Goal: Information Seeking & Learning: Find specific fact

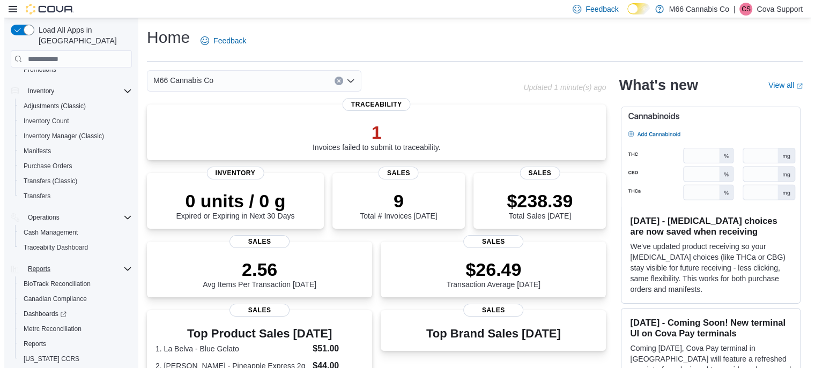
scroll to position [186, 0]
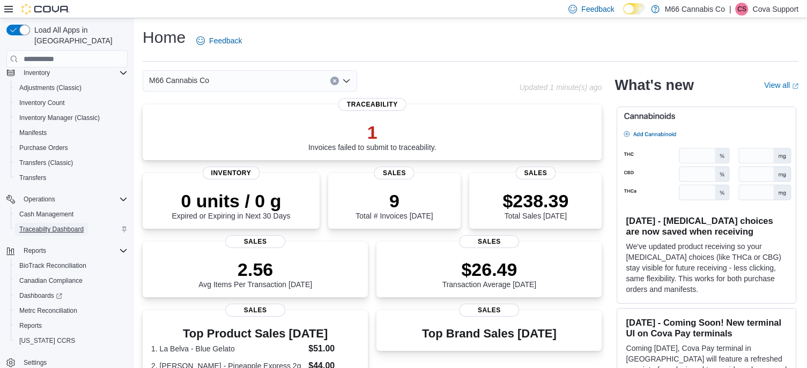
click at [60, 225] on span "Traceabilty Dashboard" at bounding box center [51, 229] width 64 height 9
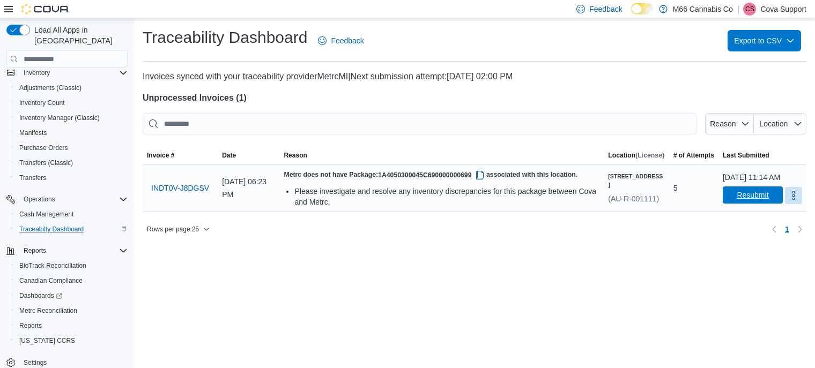
click at [736, 200] on span "Resubmit" at bounding box center [752, 195] width 32 height 11
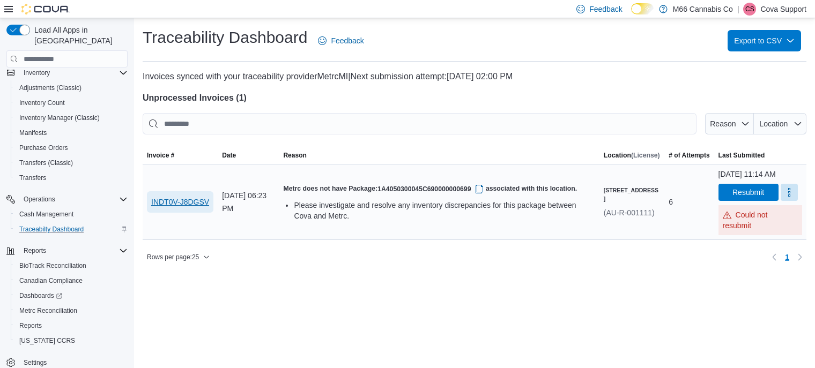
click at [171, 199] on span "INDT0V-J8DGSV" at bounding box center [180, 202] width 58 height 11
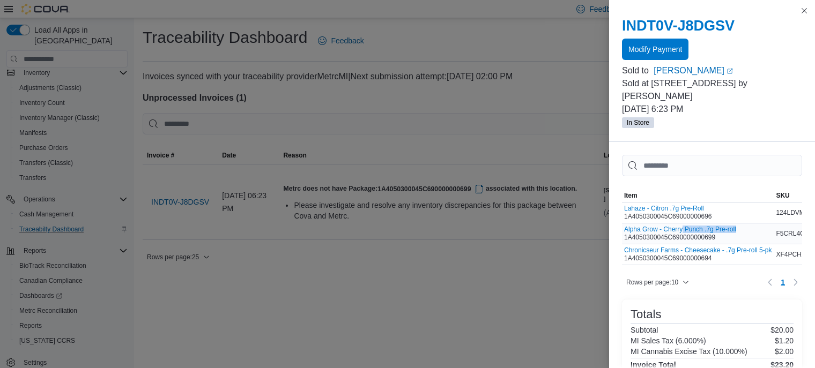
drag, startPoint x: 738, startPoint y: 228, endPoint x: 682, endPoint y: 225, distance: 56.9
click at [682, 225] on div "Alpha Grow - Cherry Punch .7g Pre-roll 1A4050300045C690000000699" at bounding box center [698, 233] width 152 height 20
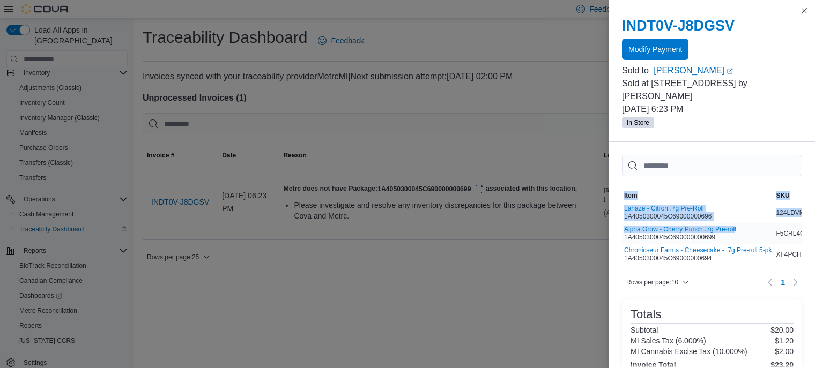
drag, startPoint x: 620, startPoint y: 228, endPoint x: 734, endPoint y: 230, distance: 114.2
click at [734, 230] on div "Sorting MemoryTable from EuiInMemoryTable; Page 1 of 1. Item SKU Qty Price Tota…" at bounding box center [712, 349] width 206 height 415
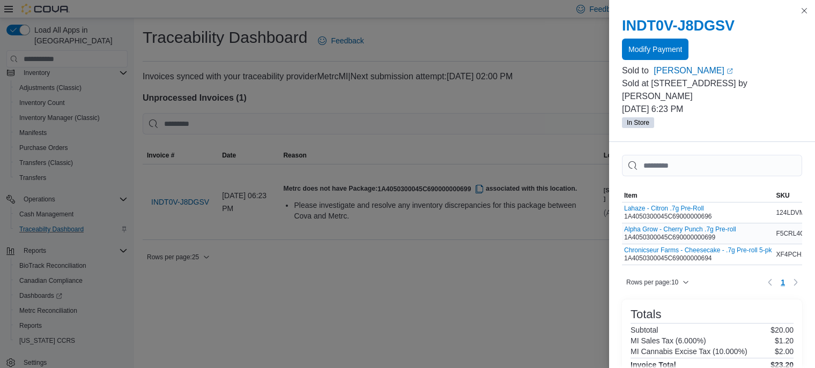
click at [756, 226] on div "Alpha Grow - Cherry Punch .7g Pre-roll 1A4050300045C690000000699" at bounding box center [698, 233] width 152 height 20
click at [677, 228] on button "Alpha Grow - Cherry Punch .7g Pre-roll" at bounding box center [680, 230] width 112 height 8
drag, startPoint x: 806, startPoint y: 9, endPoint x: 808, endPoint y: 21, distance: 12.0
click at [806, 9] on button "Close this dialog" at bounding box center [803, 10] width 13 height 13
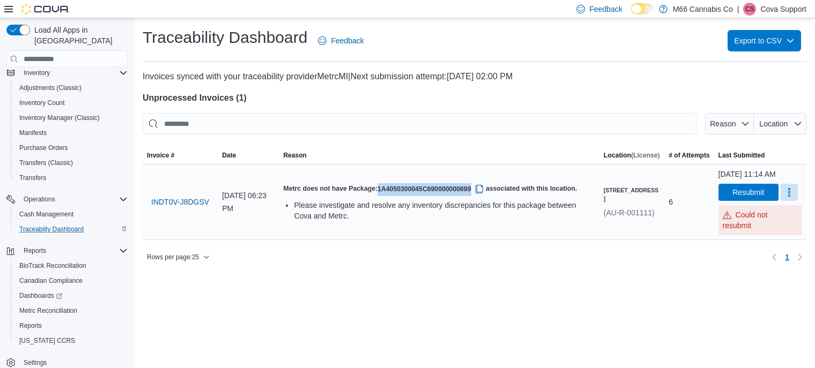
drag, startPoint x: 411, startPoint y: 182, endPoint x: 504, endPoint y: 184, distance: 92.7
click at [486, 185] on span "1A4050300045C690000000699" at bounding box center [431, 189] width 108 height 8
copy span "1A4050300045C690000000699"
click at [181, 201] on span "INDT0V-J8DGSV" at bounding box center [180, 202] width 58 height 11
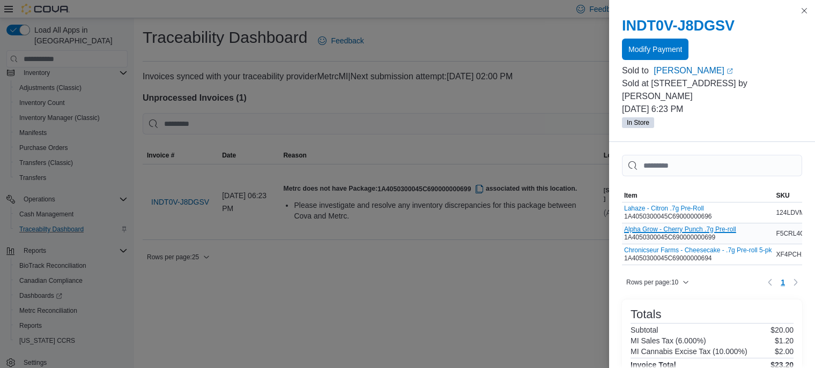
click at [723, 230] on button "Alpha Grow - Cherry Punch .7g Pre-roll" at bounding box center [680, 230] width 112 height 8
click at [806, 6] on button "Close this dialog" at bounding box center [803, 10] width 13 height 13
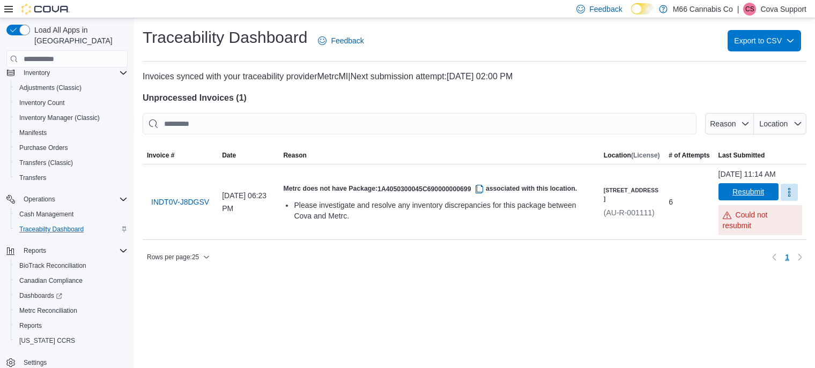
click at [742, 197] on span "Resubmit" at bounding box center [748, 191] width 32 height 11
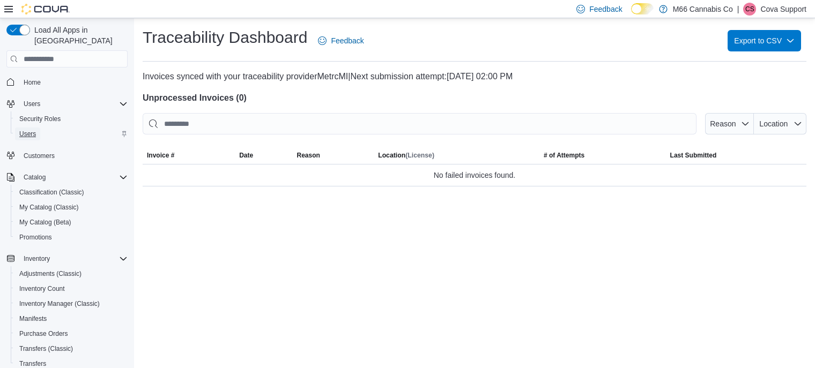
click at [33, 128] on span "Users" at bounding box center [27, 134] width 17 height 13
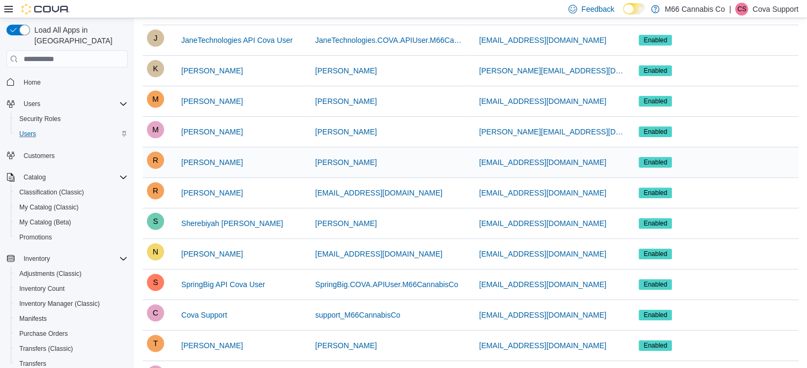
scroll to position [375, 0]
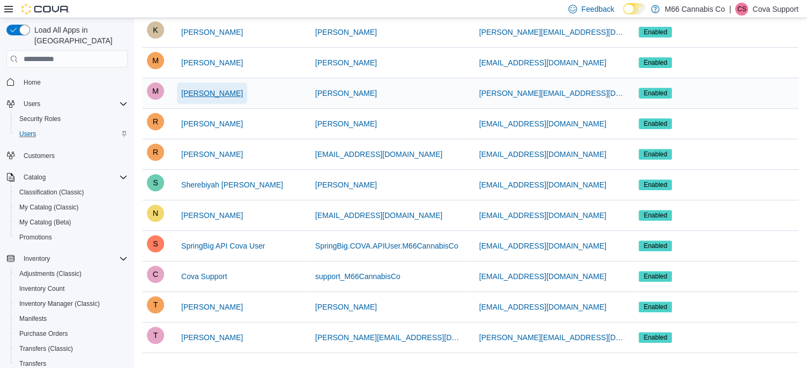
drag, startPoint x: 231, startPoint y: 93, endPoint x: 217, endPoint y: 93, distance: 13.9
click at [217, 93] on button "Mike Messina" at bounding box center [212, 93] width 70 height 21
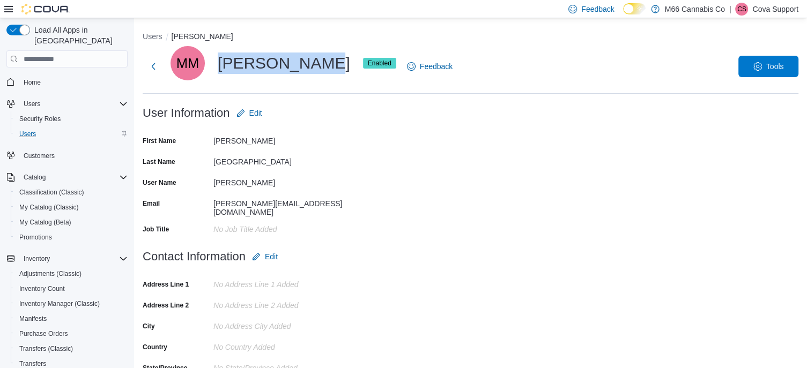
drag, startPoint x: 219, startPoint y: 59, endPoint x: 313, endPoint y: 61, distance: 94.3
click at [313, 61] on div "MM Mike Messina Enabled" at bounding box center [283, 63] width 226 height 34
copy div "Mike Messina"
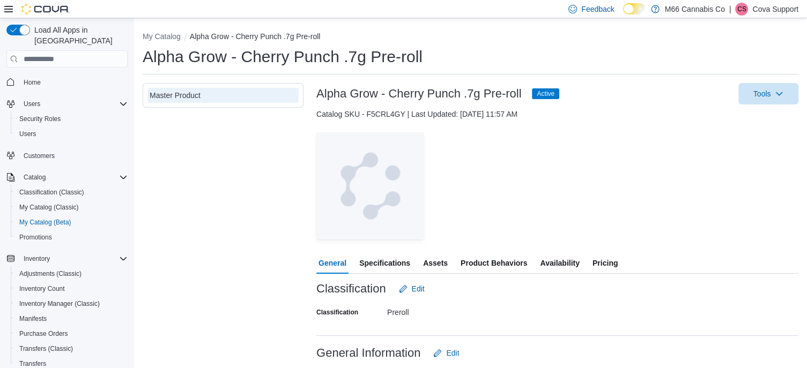
click at [561, 257] on span "Availability" at bounding box center [559, 262] width 39 height 21
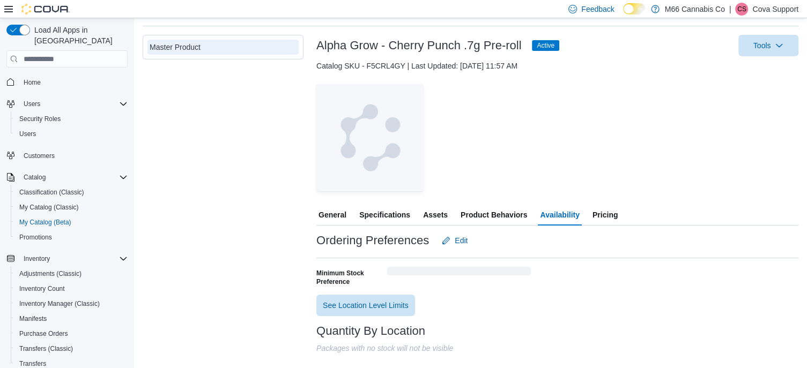
scroll to position [91, 0]
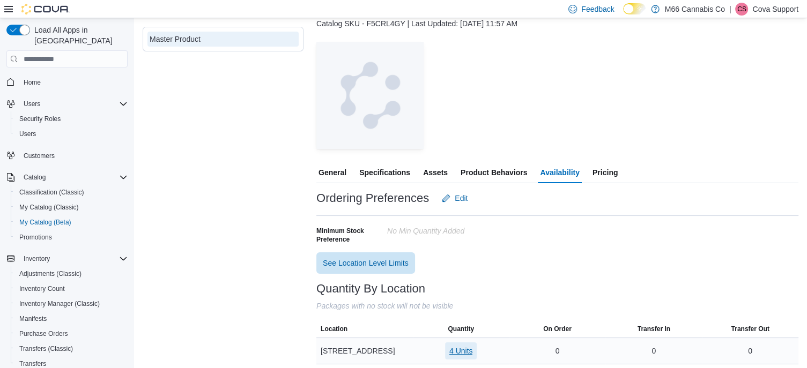
click at [465, 349] on span "4 Units" at bounding box center [461, 351] width 24 height 11
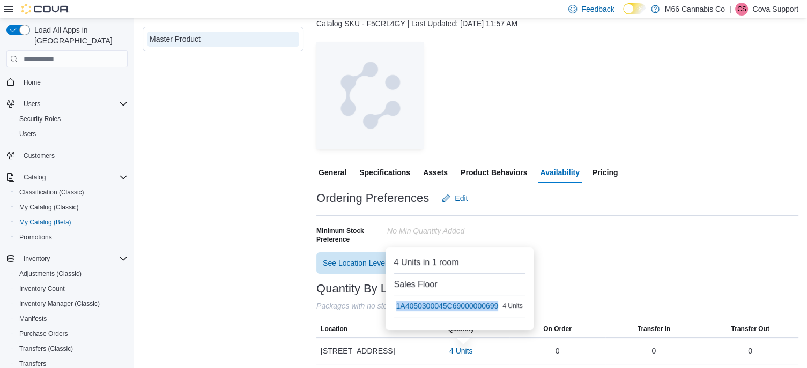
drag, startPoint x: 499, startPoint y: 305, endPoint x: 393, endPoint y: 303, distance: 106.1
click at [393, 303] on div "You are in a dialog. Press Escape, or tap/click outside the dialog to close. 4 …" at bounding box center [459, 289] width 148 height 83
copy div "MemoryTable from EuiInMemoryTable 1A4050300045C69000000699"
click at [453, 307] on span "1A4050300045C69000000699" at bounding box center [447, 306] width 102 height 11
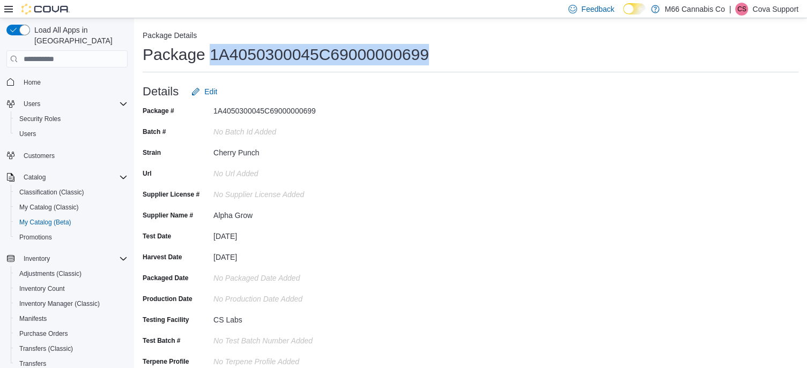
drag, startPoint x: 212, startPoint y: 50, endPoint x: 429, endPoint y: 66, distance: 217.6
click at [429, 65] on div "Package 1A4050300045C69000000699" at bounding box center [470, 54] width 655 height 21
copy h1 "1A4050300045C69000000699"
